Goal: Task Accomplishment & Management: Complete application form

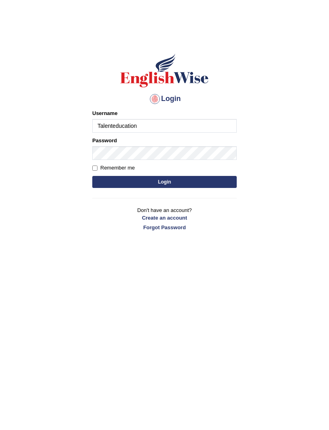
type input "Talenteducation"
click at [184, 184] on button "Login" at bounding box center [164, 182] width 144 height 12
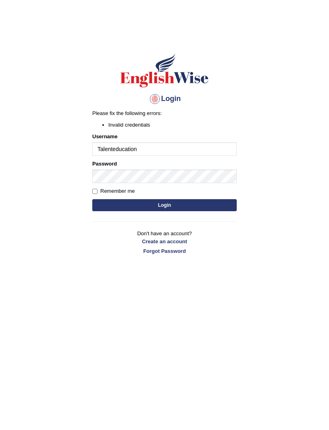
click at [107, 206] on button "Login" at bounding box center [164, 205] width 144 height 12
click at [97, 146] on input "Talenteducation" at bounding box center [164, 149] width 144 height 14
click at [166, 210] on button "Login" at bounding box center [164, 205] width 144 height 12
click at [175, 144] on input "Talenteducation" at bounding box center [164, 149] width 144 height 14
click at [195, 147] on input "Talenteducation" at bounding box center [164, 149] width 144 height 14
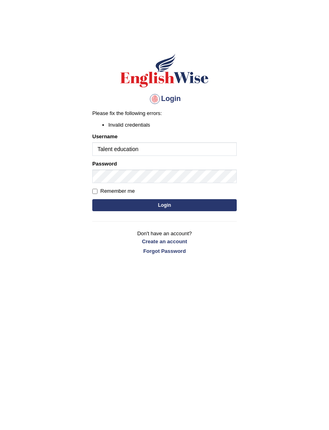
click at [112, 151] on input "Talent education" at bounding box center [164, 149] width 144 height 14
click at [118, 149] on input "Talent education" at bounding box center [164, 149] width 144 height 14
type input "Talenteducation"
click at [190, 200] on button "Login" at bounding box center [164, 205] width 144 height 12
click at [171, 204] on button "Login" at bounding box center [164, 205] width 144 height 12
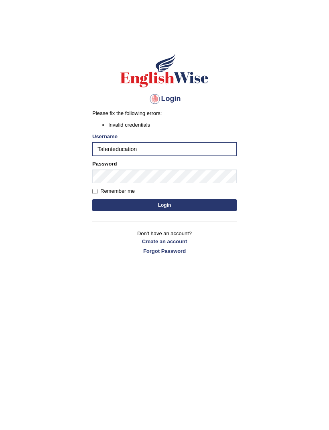
click at [186, 207] on button "Login" at bounding box center [164, 205] width 144 height 12
click at [183, 200] on button "Login" at bounding box center [164, 205] width 144 height 12
click at [180, 200] on button "Login" at bounding box center [164, 205] width 144 height 12
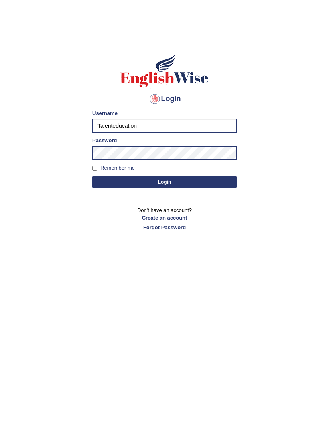
click at [177, 199] on div "Login Please fix the following errors: Username Talenteducation Password Rememb…" at bounding box center [164, 142] width 158 height 201
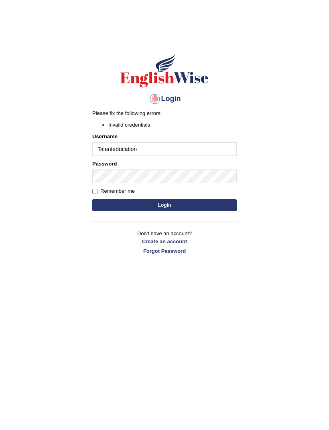
click at [173, 152] on input "Talenteducation" at bounding box center [164, 149] width 144 height 14
